Goal: Task Accomplishment & Management: Use online tool/utility

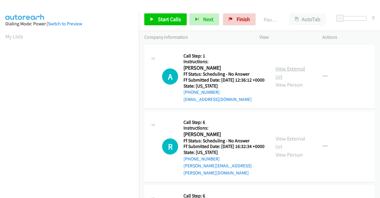
click at [288, 71] on link "View External Url" at bounding box center [291, 72] width 30 height 15
click at [288, 143] on link "View External Url" at bounding box center [291, 142] width 30 height 15
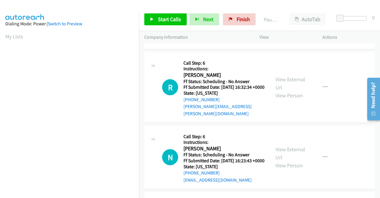
scroll to position [59, 0]
drag, startPoint x: 229, startPoint y: 21, endPoint x: 213, endPoint y: 35, distance: 21.5
click at [229, 21] on icon at bounding box center [231, 20] width 4 height 4
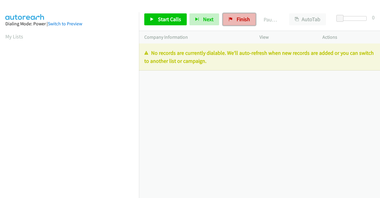
click at [237, 20] on span "Finish" at bounding box center [243, 19] width 13 height 7
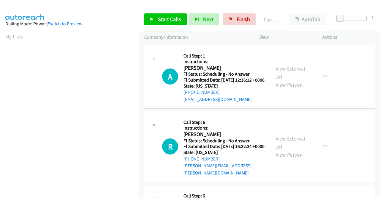
click at [290, 70] on link "View External Url" at bounding box center [291, 72] width 30 height 15
click at [282, 147] on div "View External Url View Person" at bounding box center [291, 146] width 31 height 24
click at [285, 143] on link "View External Url" at bounding box center [291, 142] width 30 height 15
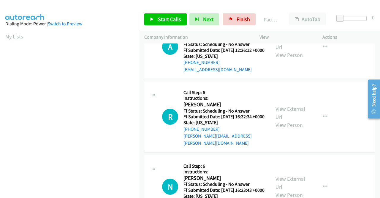
scroll to position [59, 0]
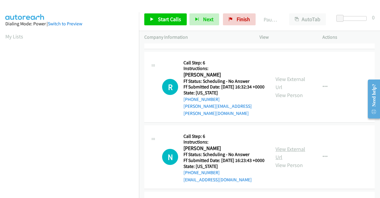
click at [290, 153] on link "View External Url" at bounding box center [291, 152] width 30 height 15
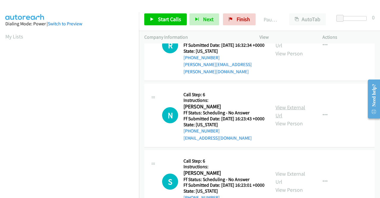
scroll to position [119, 0]
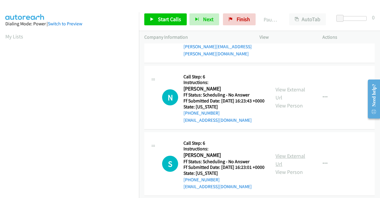
click at [291, 166] on link "View External Url" at bounding box center [291, 159] width 30 height 15
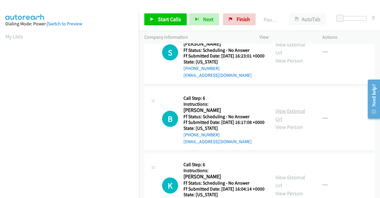
scroll to position [238, 0]
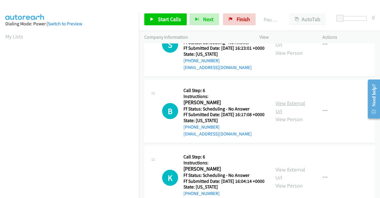
click at [295, 114] on link "View External Url" at bounding box center [291, 107] width 30 height 15
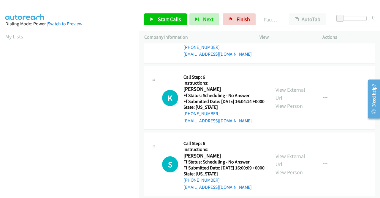
scroll to position [327, 0]
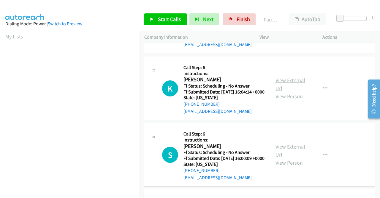
click at [281, 92] on link "View External Url" at bounding box center [291, 84] width 30 height 15
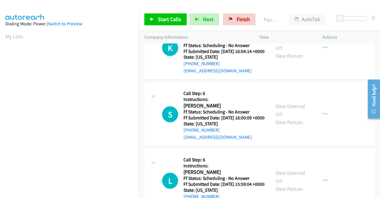
scroll to position [386, 0]
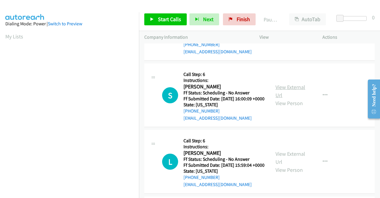
click at [287, 98] on link "View External Url" at bounding box center [291, 90] width 30 height 15
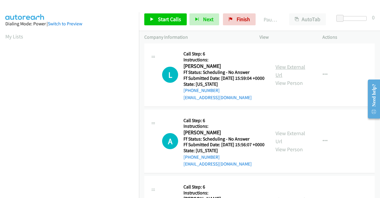
scroll to position [475, 0]
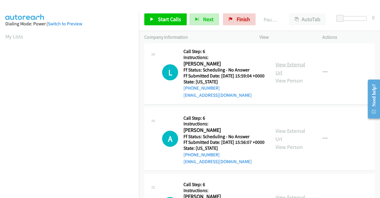
click at [282, 84] on div "View External Url View Person" at bounding box center [291, 72] width 31 height 24
click at [288, 94] on div "View External Url View Person View External Url Email Schedule/Manage Callback …" at bounding box center [304, 72] width 68 height 53
click at [287, 76] on link "View External Url" at bounding box center [291, 68] width 30 height 15
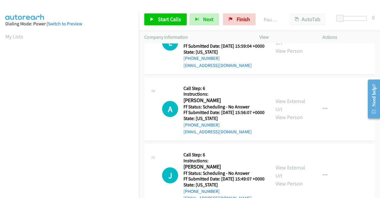
scroll to position [535, 0]
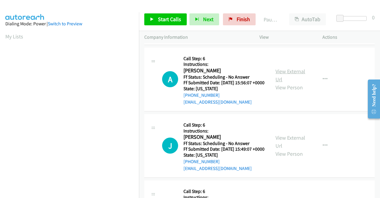
click at [284, 83] on link "View External Url" at bounding box center [291, 75] width 30 height 15
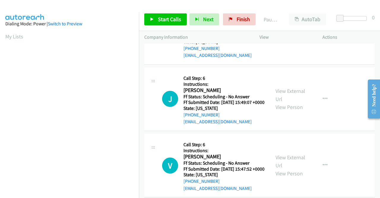
scroll to position [594, 0]
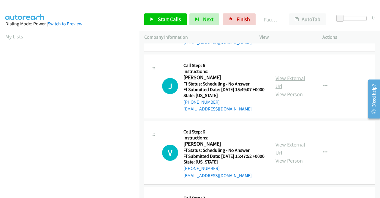
click at [284, 89] on link "View External Url" at bounding box center [291, 82] width 30 height 15
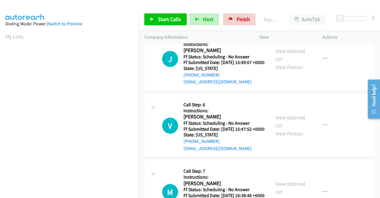
scroll to position [654, 0]
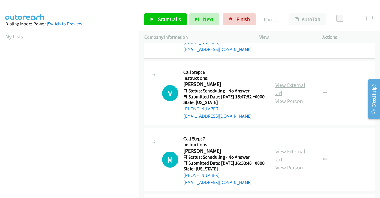
click at [280, 96] on link "View External Url" at bounding box center [291, 88] width 30 height 15
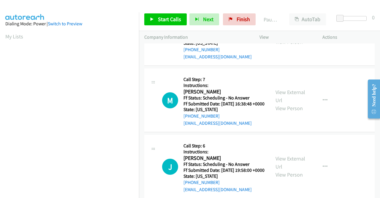
scroll to position [713, 0]
click at [289, 103] on link "View External Url" at bounding box center [291, 95] width 30 height 15
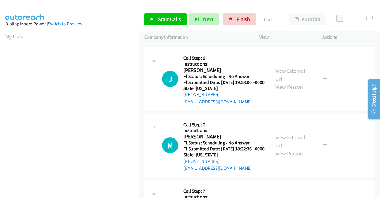
scroll to position [802, 0]
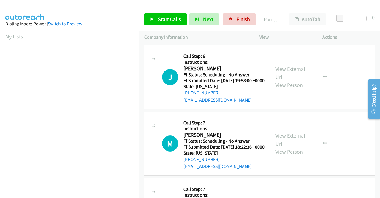
click at [281, 80] on link "View External Url" at bounding box center [291, 72] width 30 height 15
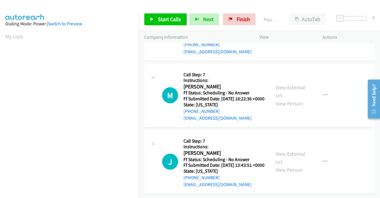
scroll to position [891, 0]
click at [283, 99] on link "View External Url" at bounding box center [291, 91] width 30 height 15
click at [291, 150] on link "View External Url" at bounding box center [291, 157] width 30 height 15
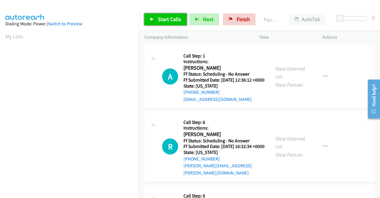
click at [168, 17] on span "Start Calls" at bounding box center [169, 19] width 23 height 7
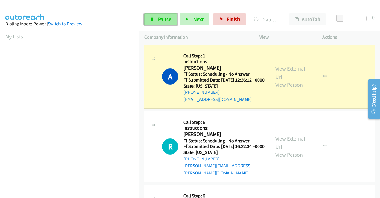
click at [151, 18] on icon at bounding box center [152, 20] width 4 height 4
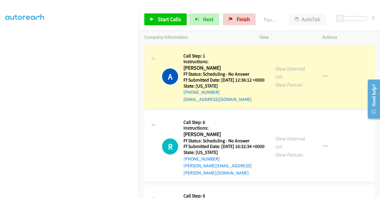
scroll to position [135, 0]
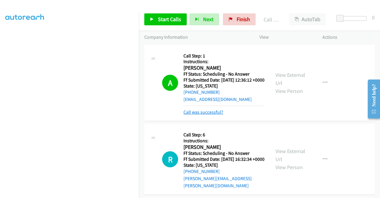
click at [219, 115] on link "Call was successful?" at bounding box center [204, 112] width 40 height 6
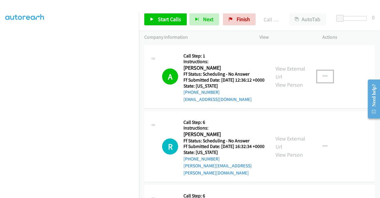
click at [317, 79] on button "button" at bounding box center [325, 76] width 16 height 12
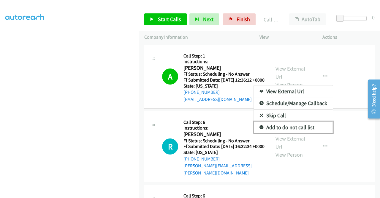
click at [306, 127] on link "Add to do not call list" at bounding box center [293, 127] width 79 height 12
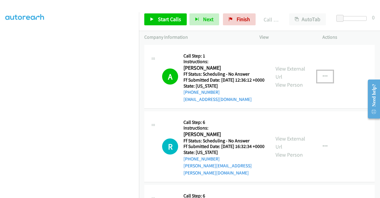
click at [323, 78] on icon "button" at bounding box center [325, 76] width 5 height 5
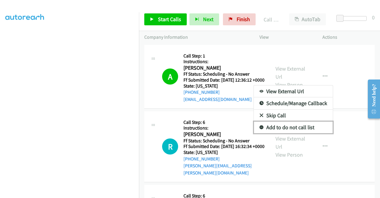
click at [278, 128] on link "Add to do not call list" at bounding box center [293, 127] width 79 height 12
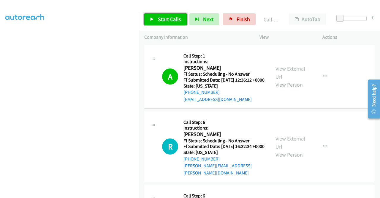
click at [173, 21] on span "Start Calls" at bounding box center [169, 19] width 23 height 7
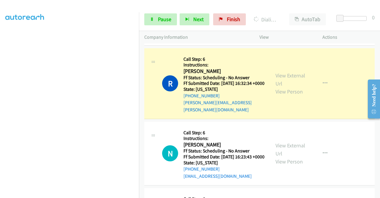
scroll to position [30, 0]
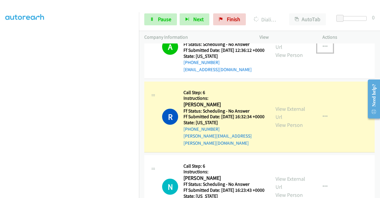
click at [318, 51] on button "button" at bounding box center [325, 47] width 16 height 12
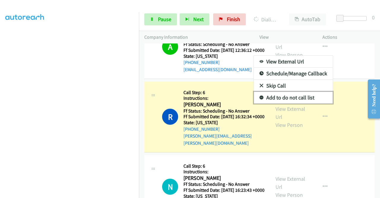
click at [293, 99] on link "Add to do not call list" at bounding box center [293, 98] width 79 height 12
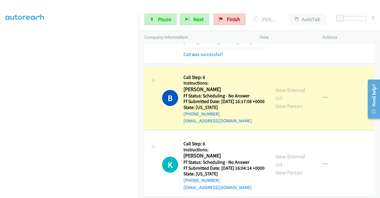
scroll to position [297, 0]
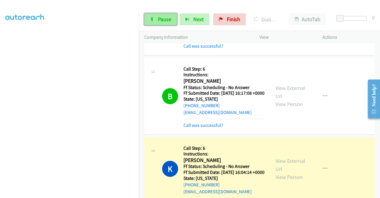
click at [168, 21] on span "Pause" at bounding box center [164, 19] width 13 height 7
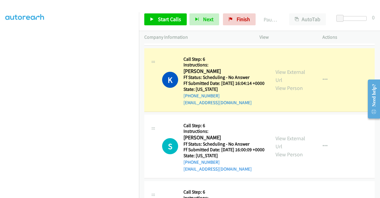
scroll to position [386, 0]
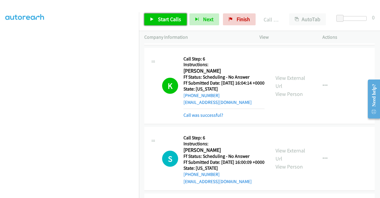
click at [166, 23] on link "Start Calls" at bounding box center [165, 19] width 42 height 12
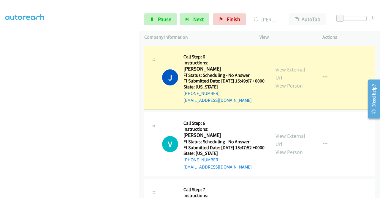
scroll to position [773, 0]
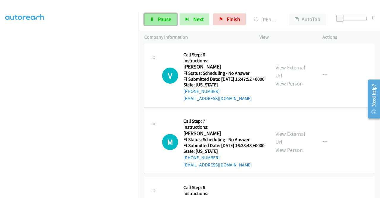
click at [167, 17] on span "Pause" at bounding box center [164, 19] width 13 height 7
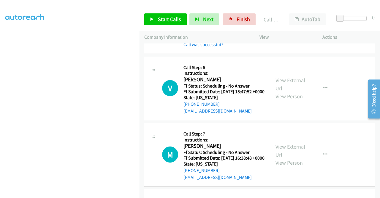
scroll to position [778, 0]
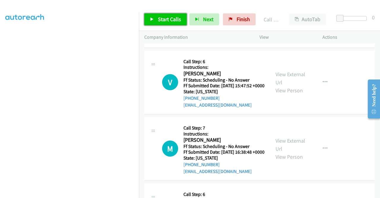
click at [175, 19] on span "Start Calls" at bounding box center [169, 19] width 23 height 7
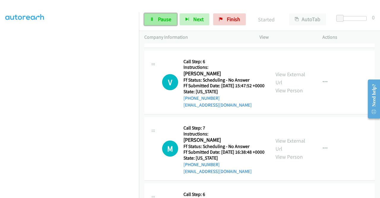
click at [168, 22] on span "Pause" at bounding box center [164, 19] width 13 height 7
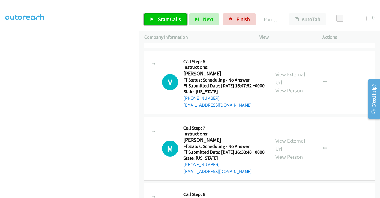
click at [168, 22] on span "Start Calls" at bounding box center [169, 19] width 23 height 7
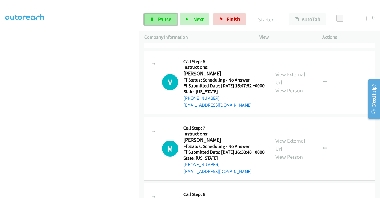
click at [168, 22] on span "Pause" at bounding box center [164, 19] width 13 height 7
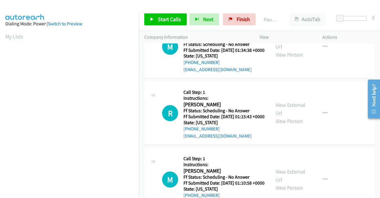
scroll to position [238, 0]
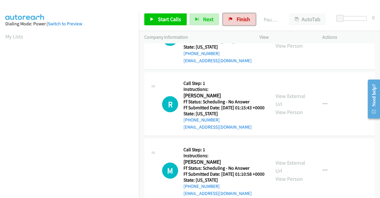
drag, startPoint x: 234, startPoint y: 22, endPoint x: 213, endPoint y: 29, distance: 22.9
click at [237, 22] on span "Finish" at bounding box center [243, 19] width 13 height 7
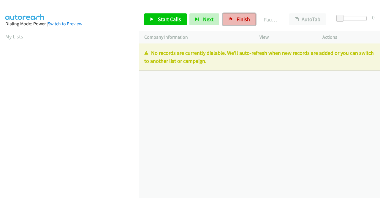
click at [242, 21] on span "Finish" at bounding box center [243, 19] width 13 height 7
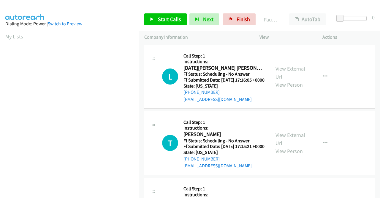
click at [286, 69] on link "View External Url" at bounding box center [291, 72] width 30 height 15
click at [289, 143] on link "View External Url" at bounding box center [291, 138] width 30 height 15
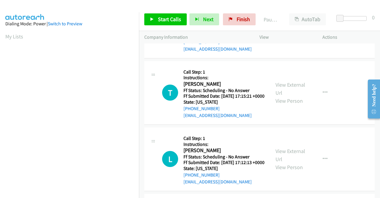
scroll to position [59, 0]
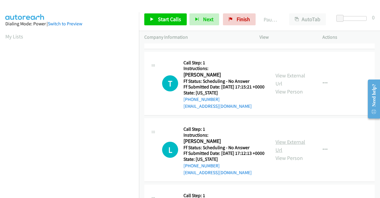
click at [285, 153] on link "View External Url" at bounding box center [291, 145] width 30 height 15
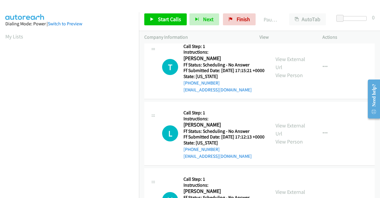
scroll to position [149, 0]
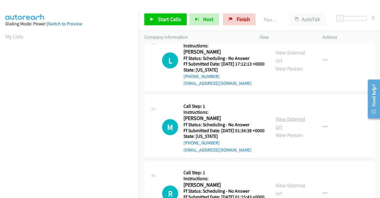
click at [287, 130] on link "View External Url" at bounding box center [291, 122] width 30 height 15
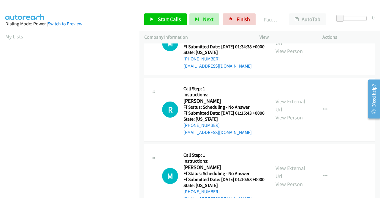
scroll to position [238, 0]
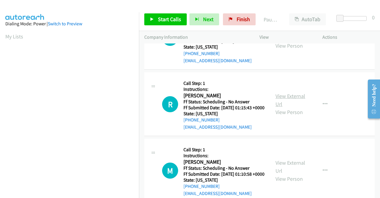
click at [285, 107] on link "View External Url" at bounding box center [291, 99] width 30 height 15
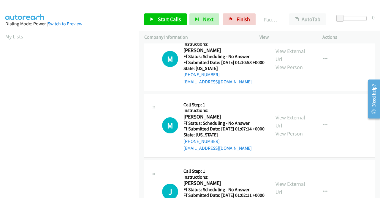
scroll to position [357, 0]
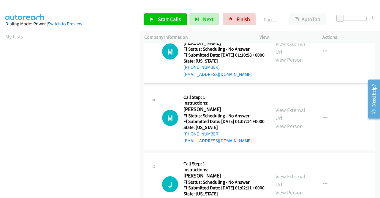
click at [294, 55] on link "View External Url" at bounding box center [291, 47] width 30 height 15
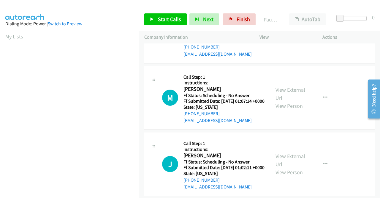
scroll to position [386, 0]
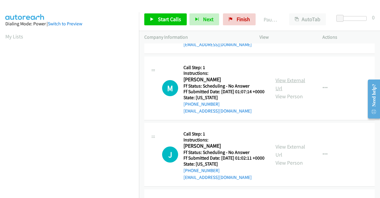
click at [284, 92] on link "View External Url" at bounding box center [291, 84] width 30 height 15
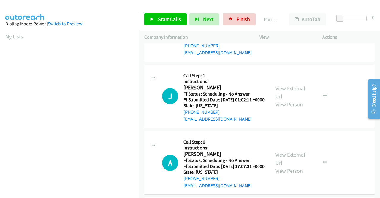
scroll to position [446, 0]
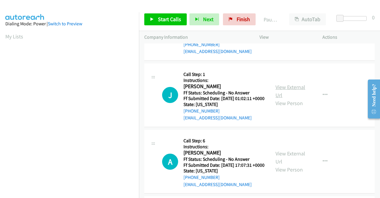
click at [294, 98] on link "View External Url" at bounding box center [291, 90] width 30 height 15
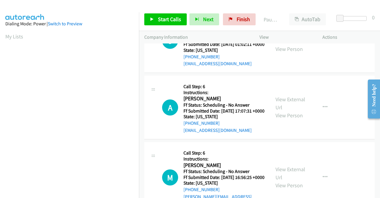
scroll to position [505, 0]
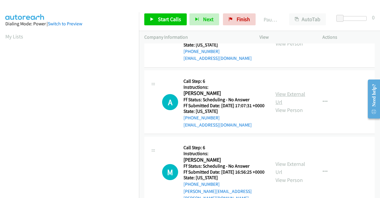
click at [287, 105] on link "View External Url" at bounding box center [291, 97] width 30 height 15
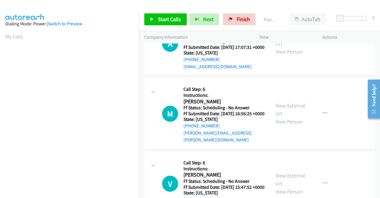
scroll to position [565, 0]
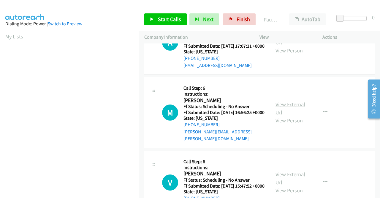
click at [288, 116] on link "View External Url" at bounding box center [291, 108] width 30 height 15
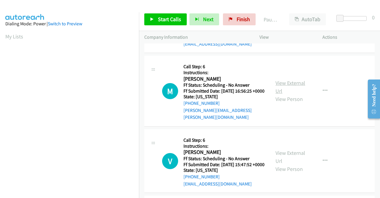
scroll to position [624, 0]
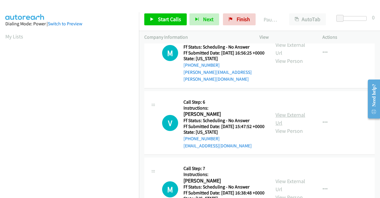
click at [289, 126] on link "View External Url" at bounding box center [291, 118] width 30 height 15
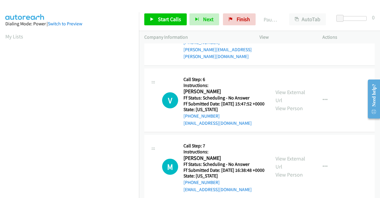
scroll to position [683, 0]
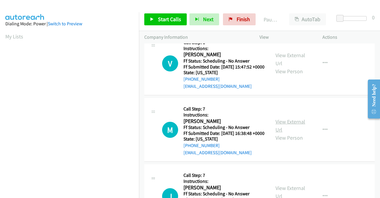
click at [290, 133] on link "View External Url" at bounding box center [291, 125] width 30 height 15
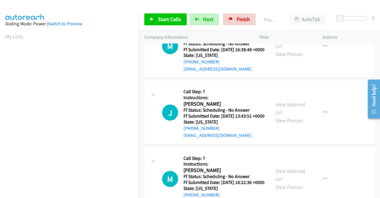
scroll to position [773, 0]
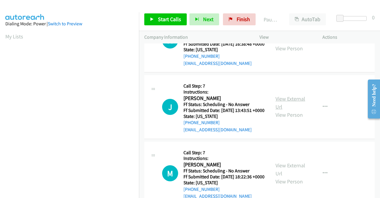
click at [293, 110] on link "View External Url" at bounding box center [291, 102] width 30 height 15
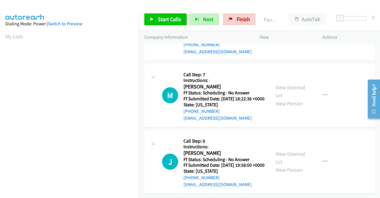
scroll to position [862, 0]
click at [287, 99] on link "View External Url" at bounding box center [291, 91] width 30 height 15
click at [285, 150] on link "View External Url" at bounding box center [291, 157] width 30 height 15
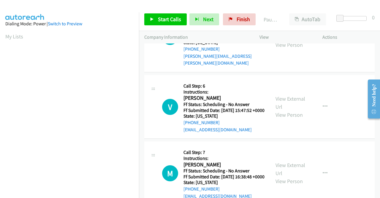
scroll to position [0, 0]
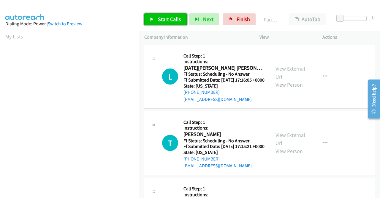
click at [160, 18] on span "Start Calls" at bounding box center [169, 19] width 23 height 7
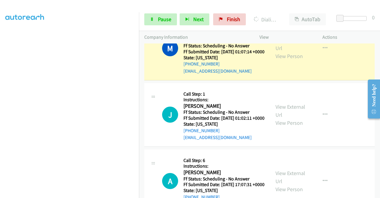
scroll to position [511, 0]
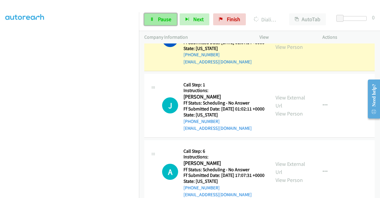
click at [161, 23] on link "Pause" at bounding box center [160, 19] width 33 height 12
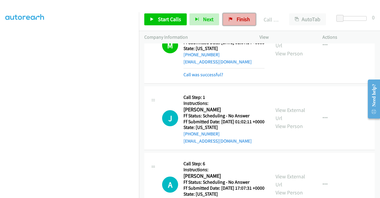
click at [227, 17] on link "Finish" at bounding box center [239, 19] width 33 height 12
